Goal: Information Seeking & Learning: Check status

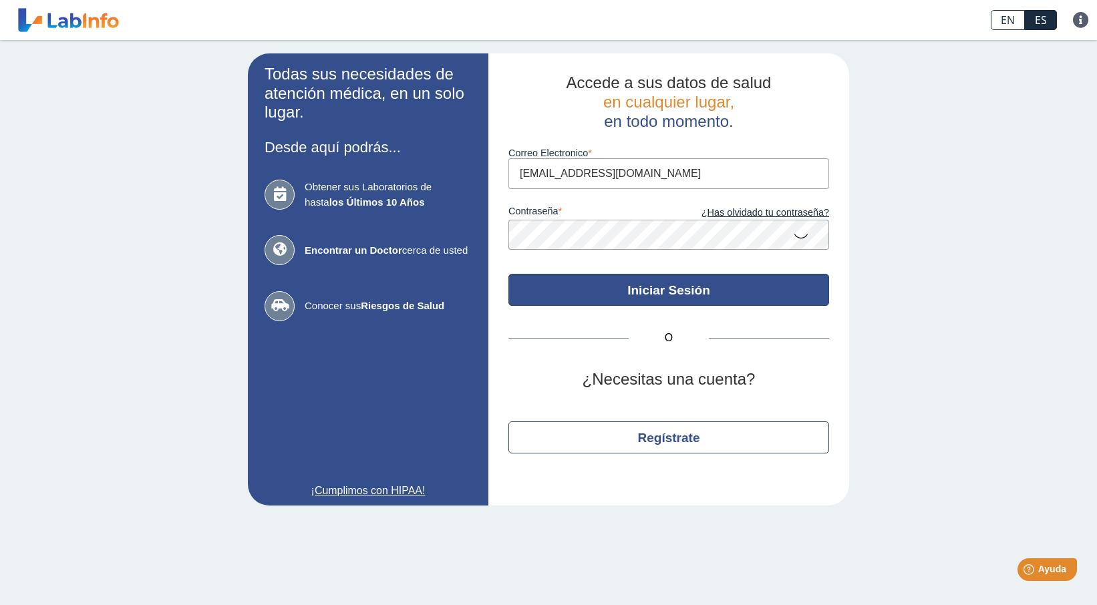
click at [629, 281] on button "Iniciar Sesión" at bounding box center [668, 290] width 321 height 32
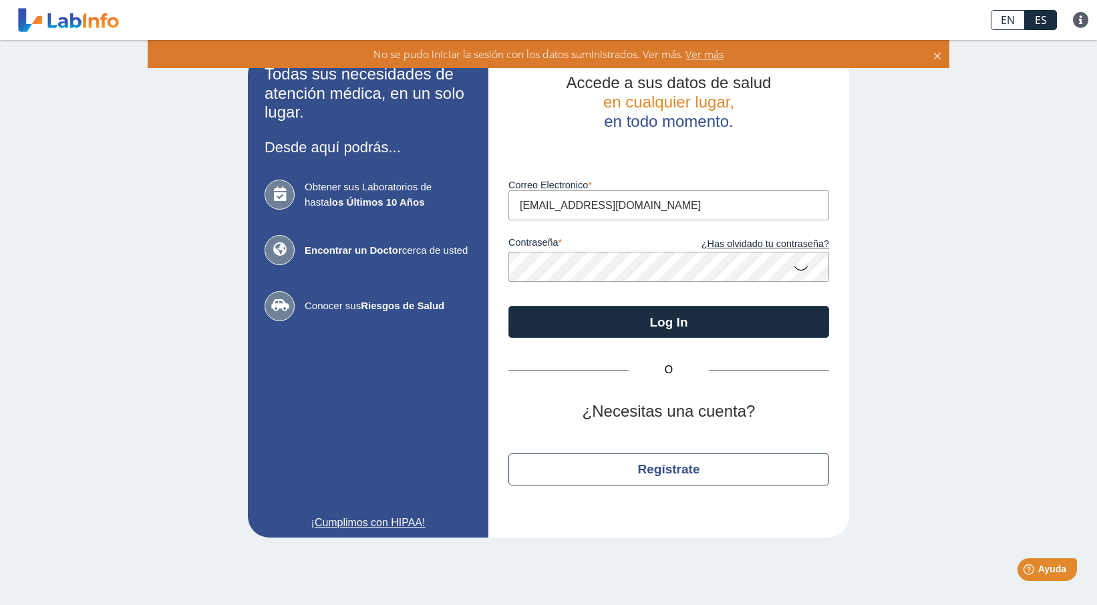
click at [476, 262] on app-login "Todas sus necesidades de atención médica, en un solo lugar. Desde aquí podrás..…" at bounding box center [548, 295] width 601 height 484
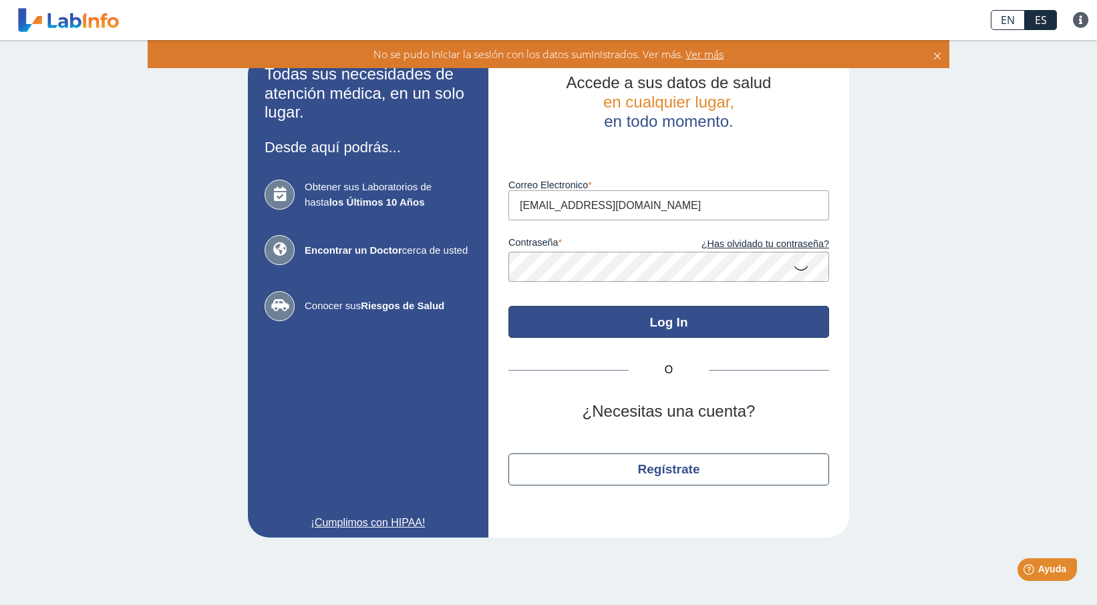
click at [654, 317] on button "Log In" at bounding box center [668, 322] width 321 height 32
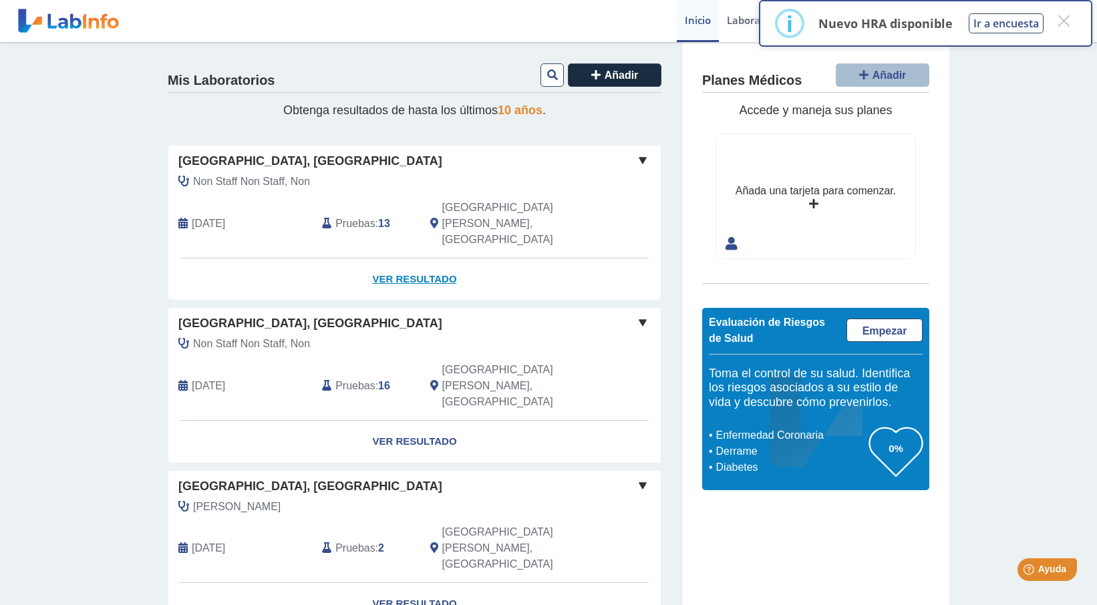
click at [422, 259] on link "Ver Resultado" at bounding box center [414, 280] width 492 height 42
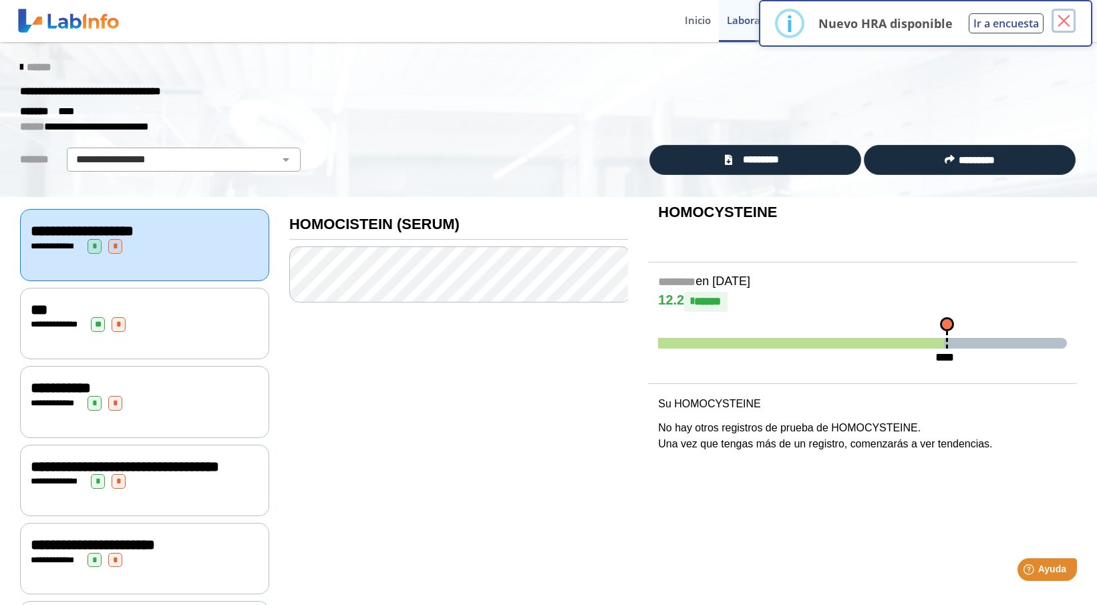
click at [1067, 21] on button "×" at bounding box center [1063, 21] width 24 height 24
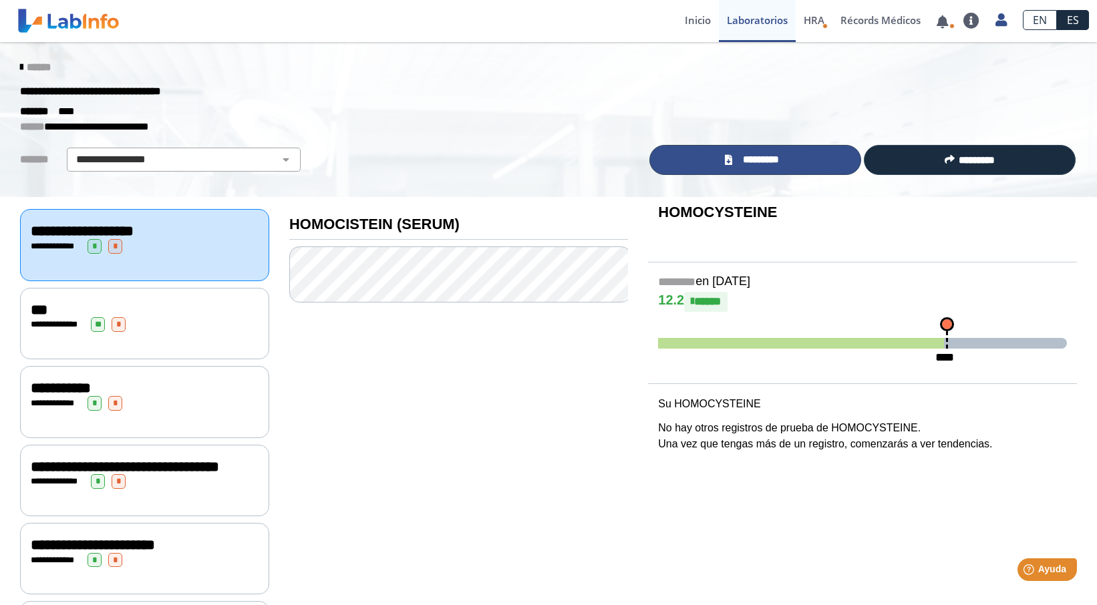
click at [719, 156] on link "*********" at bounding box center [755, 160] width 212 height 30
